Goal: Transaction & Acquisition: Book appointment/travel/reservation

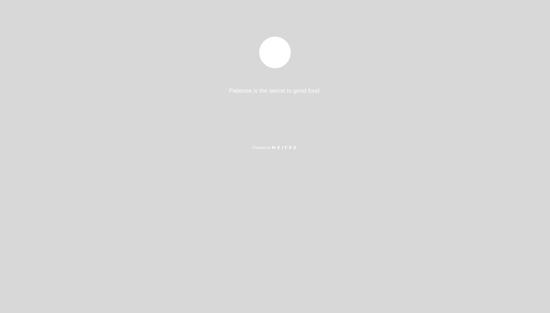
select select "pt"
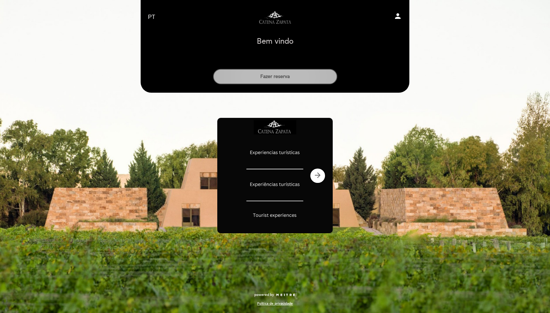
click at [279, 77] on button "Fazer reserva" at bounding box center [275, 76] width 124 height 15
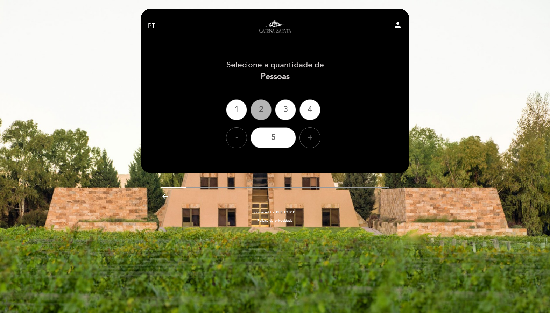
click at [263, 109] on div "2" at bounding box center [261, 109] width 21 height 21
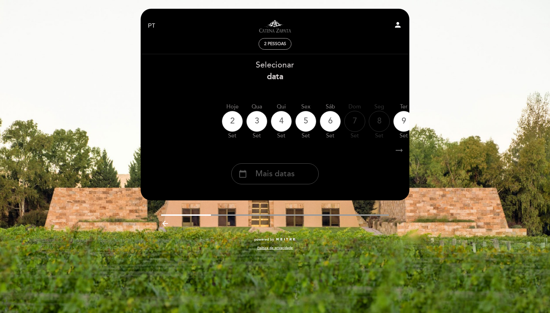
click at [279, 174] on span "Mais datas" at bounding box center [275, 174] width 39 height 12
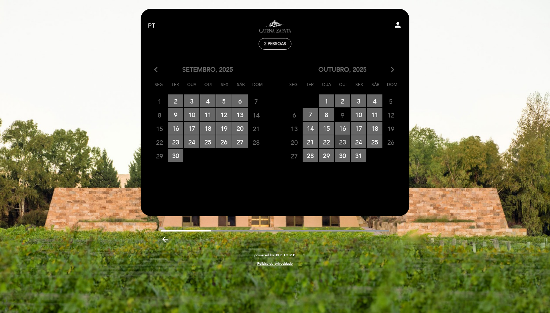
click at [345, 140] on span "23 RESERVAS DISPONÍVEIS" at bounding box center [342, 141] width 15 height 13
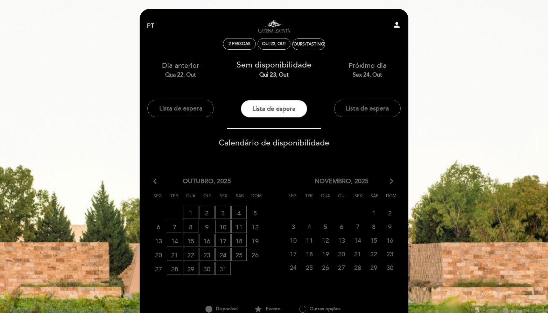
click at [226, 267] on span "31 LISTA DE ESPERA" at bounding box center [222, 268] width 15 height 13
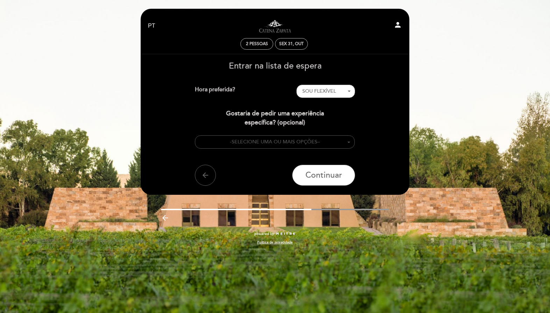
click at [308, 147] on button "- SELECIONE UMA OU MAIS OPÇÕES –" at bounding box center [275, 142] width 160 height 14
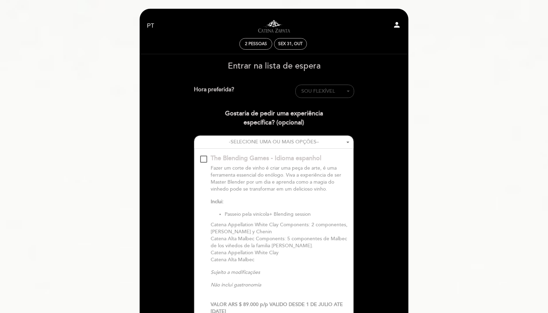
click at [334, 90] on span "SOU FLEXÍVEL" at bounding box center [318, 91] width 34 height 6
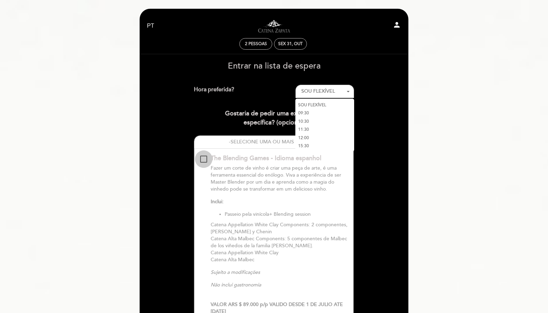
click at [200, 156] on div "The Blending Games - Idioma espanhol\a\9\9\9\9\9\9\9\9\9\9\a\9\9\9\9\9\9\9\9\9\…" at bounding box center [203, 159] width 7 height 7
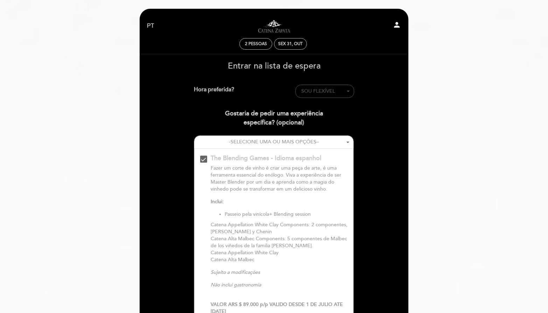
click at [316, 96] on button "SOU FLEXÍVEL - Selecionar -" at bounding box center [324, 91] width 59 height 13
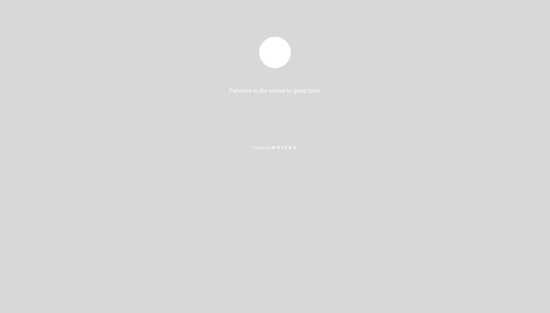
select select "pt"
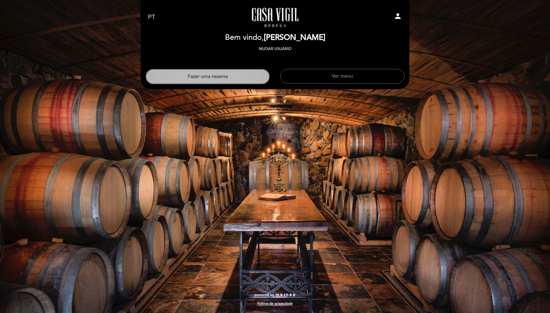
click at [218, 80] on button "Fazer uma reserva" at bounding box center [208, 76] width 124 height 15
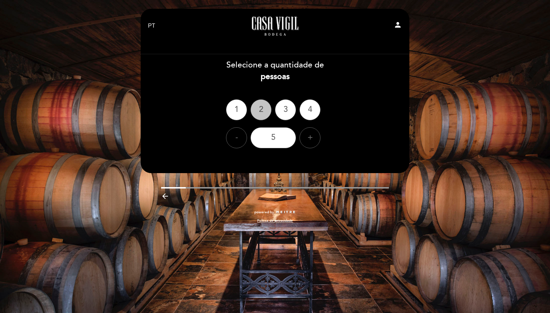
click at [254, 109] on div "2" at bounding box center [261, 109] width 21 height 21
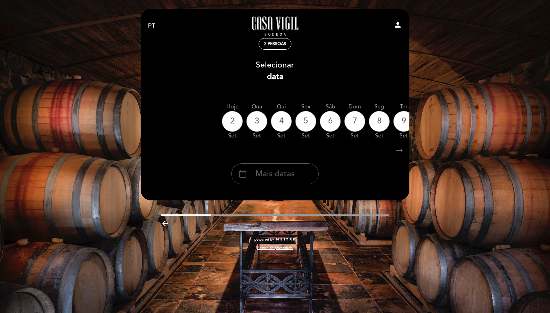
click at [281, 173] on span "Mais datas" at bounding box center [275, 174] width 39 height 12
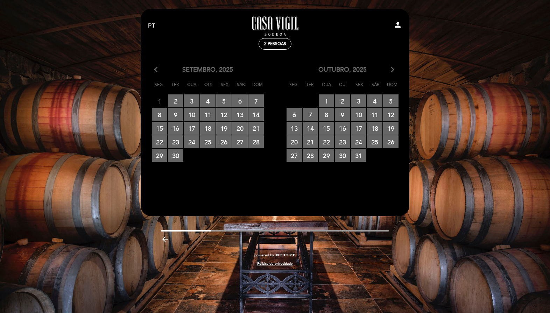
click at [394, 71] on icon "arrow_forward_ios" at bounding box center [393, 69] width 6 height 9
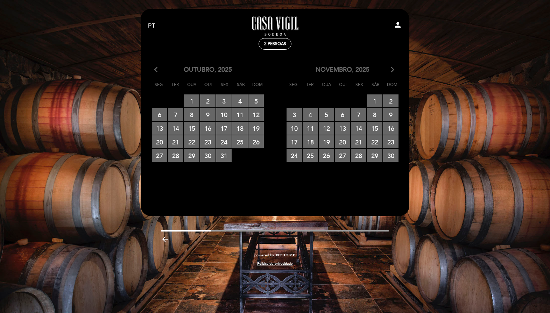
click at [394, 71] on icon "arrow_forward_ios" at bounding box center [393, 69] width 6 height 9
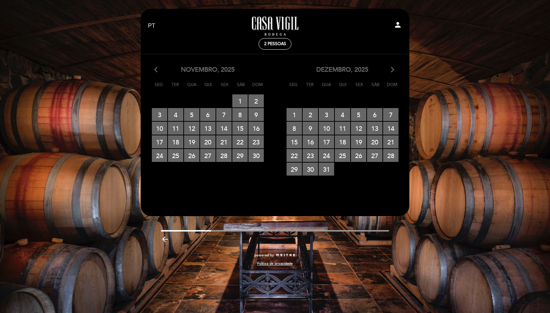
click at [394, 71] on icon "arrow_forward_ios" at bounding box center [393, 69] width 6 height 9
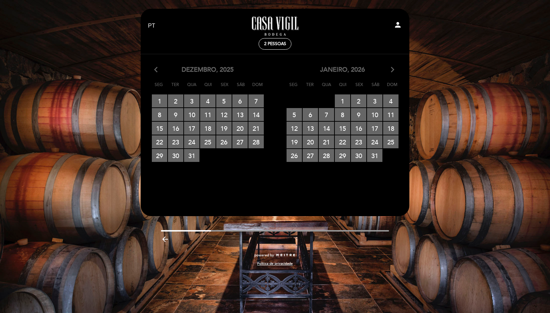
click at [394, 71] on icon "arrow_forward_ios" at bounding box center [393, 69] width 6 height 9
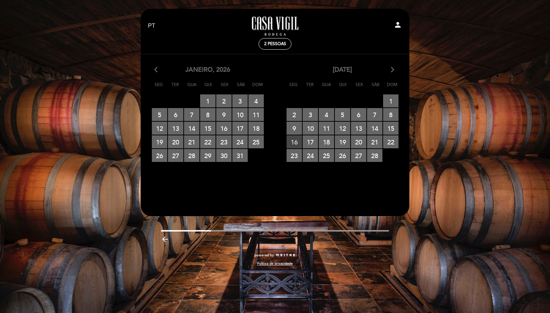
click at [296, 143] on span "16 RESERVAS DISPONÍVEIS" at bounding box center [294, 141] width 15 height 13
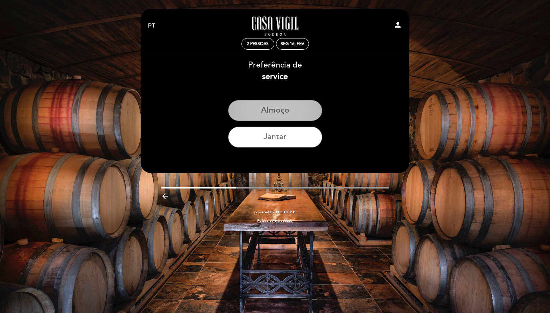
click at [275, 109] on button "Almoço" at bounding box center [275, 110] width 94 height 21
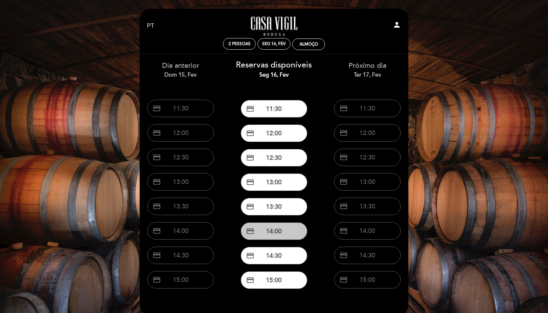
click at [280, 234] on button "credit_card 14:00" at bounding box center [274, 232] width 67 height 18
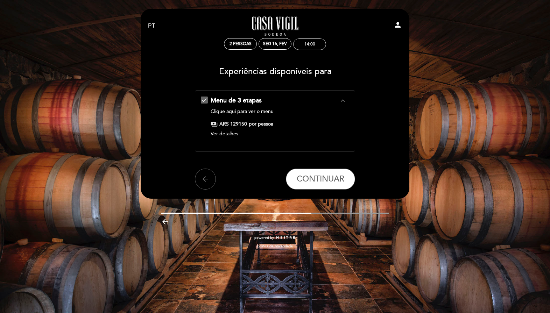
click at [315, 44] on div "14:00" at bounding box center [310, 44] width 11 height 5
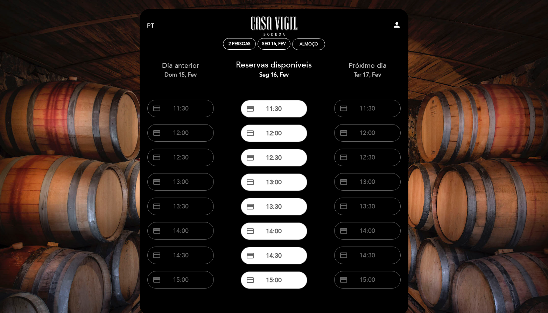
click at [309, 46] on div "Almoço" at bounding box center [309, 44] width 19 height 5
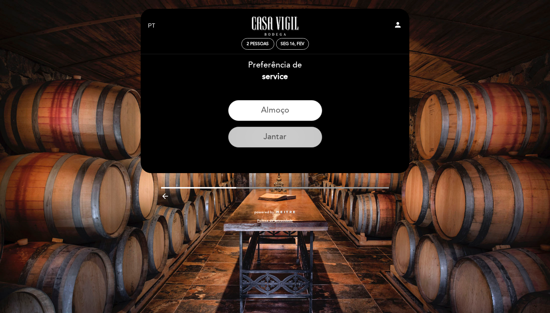
click at [286, 137] on button "Jantar" at bounding box center [275, 137] width 94 height 21
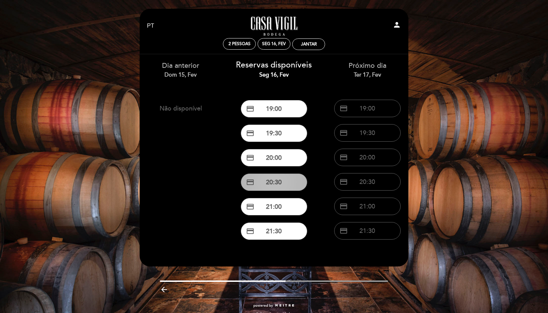
click at [272, 179] on button "credit_card 20:30" at bounding box center [274, 183] width 67 height 18
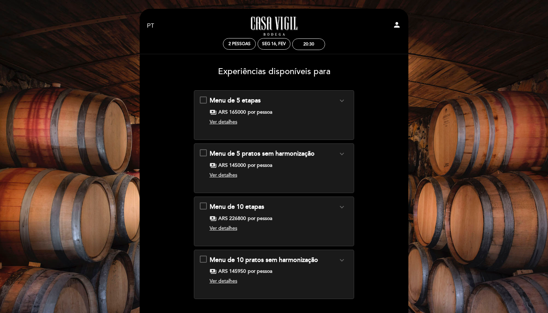
click at [204, 100] on div "Menu de 5 etapas expand_more Clique aqui para ver o menu payments ARS 165000 po…" at bounding box center [274, 112] width 149 height 32
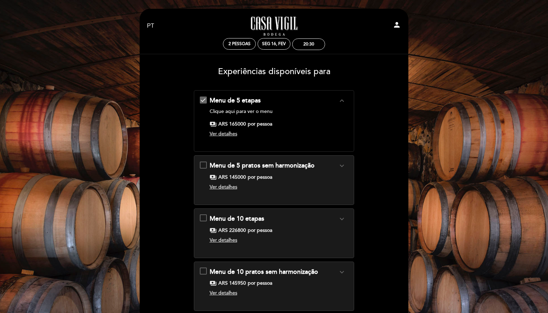
scroll to position [100, 0]
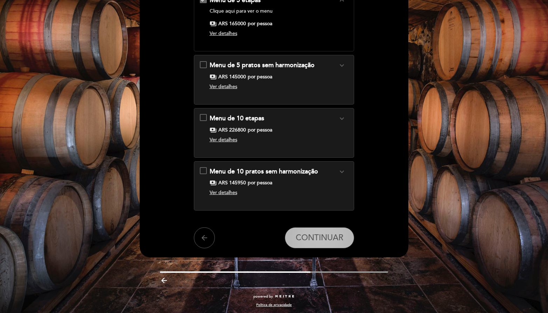
click at [324, 238] on span "CONTINUAR" at bounding box center [320, 238] width 48 height 10
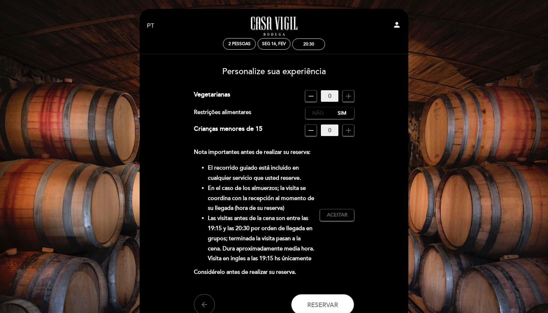
click at [317, 113] on label "Não" at bounding box center [318, 113] width 25 height 12
click at [311, 43] on div "20:30" at bounding box center [308, 44] width 11 height 5
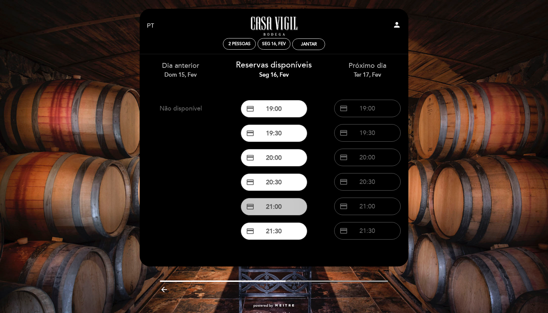
click at [291, 211] on button "credit_card 21:00" at bounding box center [274, 207] width 67 height 18
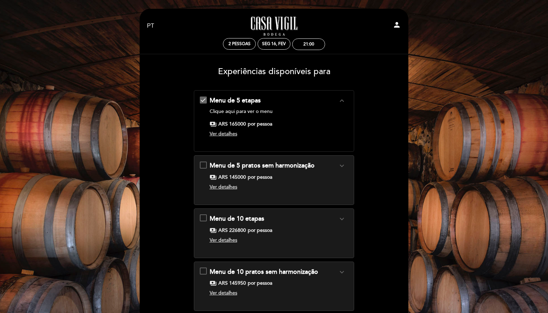
scroll to position [100, 0]
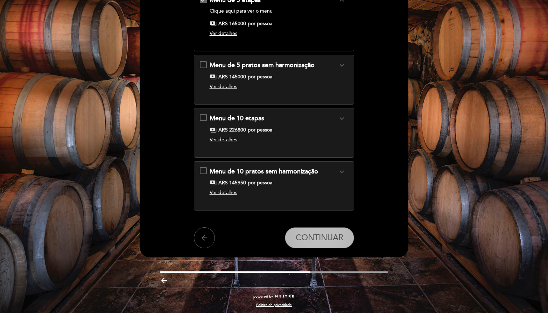
click at [332, 238] on span "CONTINUAR" at bounding box center [320, 238] width 48 height 10
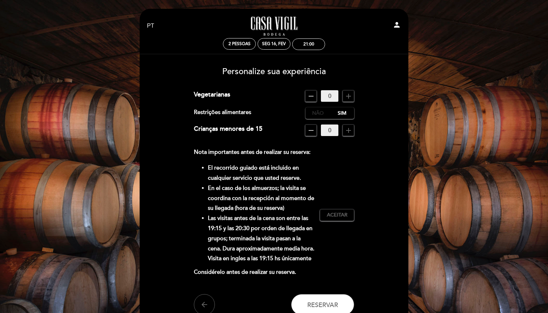
click at [320, 113] on label "Não" at bounding box center [318, 113] width 25 height 12
click at [332, 219] on span "Aceitar" at bounding box center [337, 215] width 21 height 7
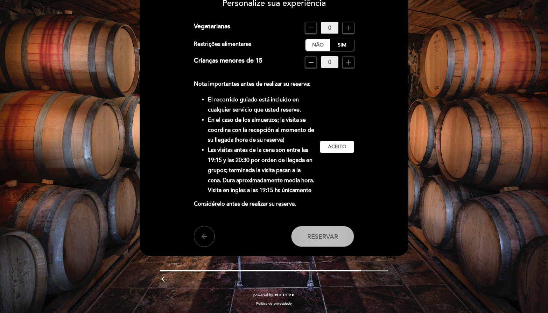
click at [338, 237] on span "Reservar" at bounding box center [322, 237] width 31 height 8
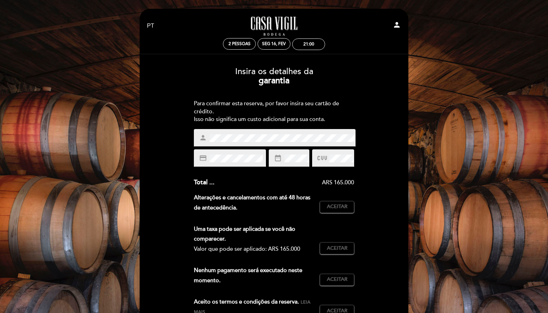
click at [237, 152] on div "credit_card" at bounding box center [230, 158] width 72 height 18
click at [340, 206] on span "Aceitar" at bounding box center [337, 206] width 21 height 7
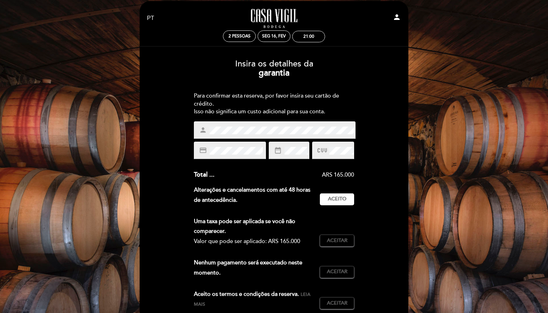
scroll to position [28, 0]
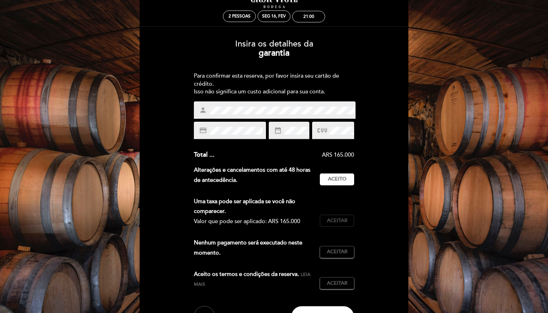
click at [329, 222] on button "Aceitar Aceito" at bounding box center [337, 221] width 34 height 12
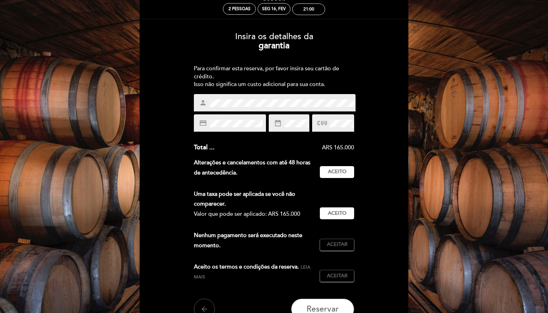
scroll to position [47, 0]
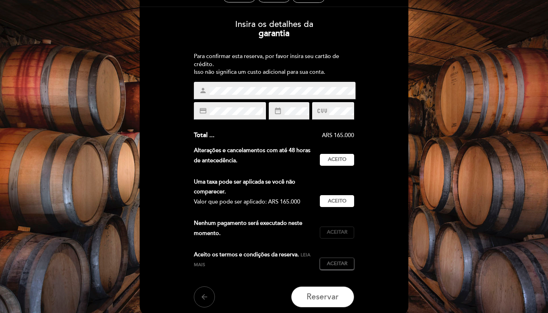
click at [331, 230] on span "Aceitar" at bounding box center [337, 232] width 21 height 7
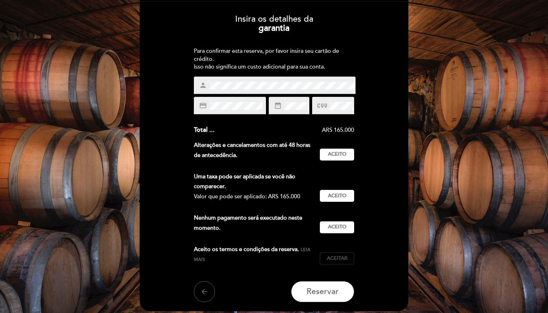
click at [341, 255] on span "Aceitar" at bounding box center [337, 258] width 21 height 7
click at [318, 287] on span "Reservar" at bounding box center [323, 292] width 32 height 10
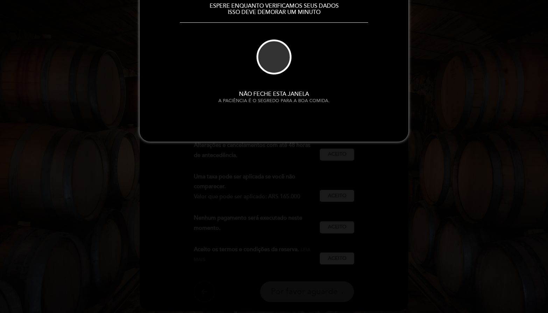
scroll to position [0, 0]
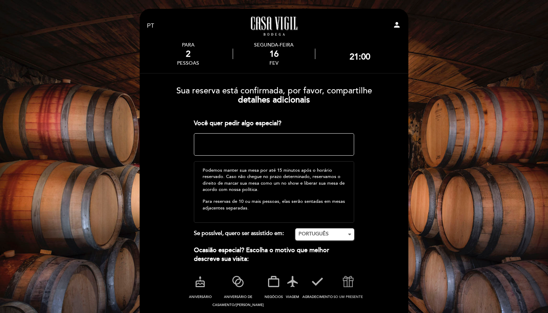
click at [340, 288] on icon at bounding box center [348, 282] width 18 height 18
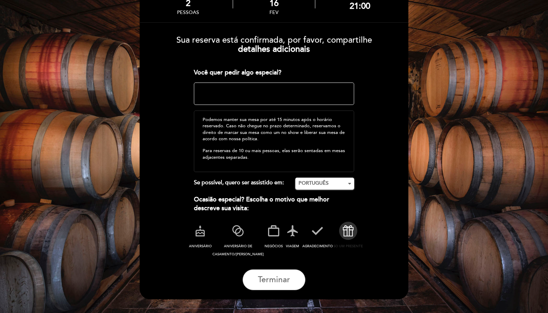
scroll to position [69, 0]
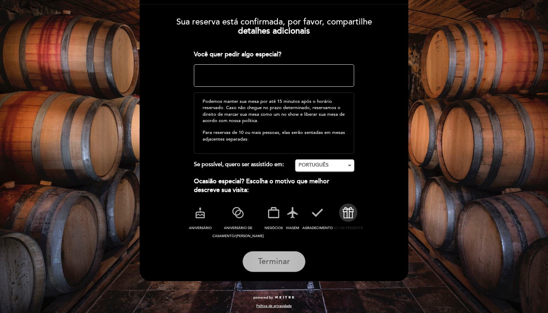
click at [288, 262] on span "Terminar" at bounding box center [274, 262] width 32 height 10
